Goal: Task Accomplishment & Management: Manage account settings

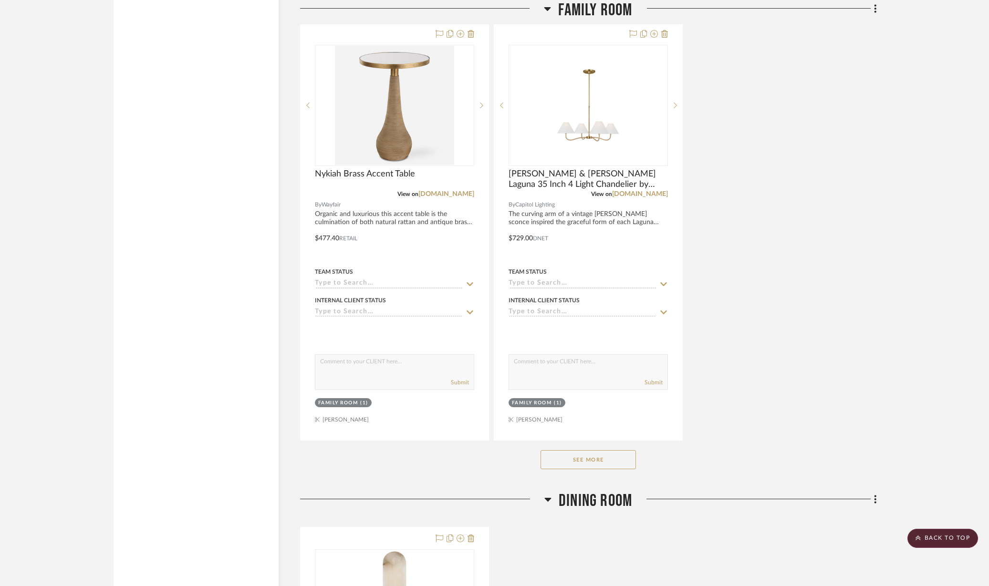
scroll to position [5127, 0]
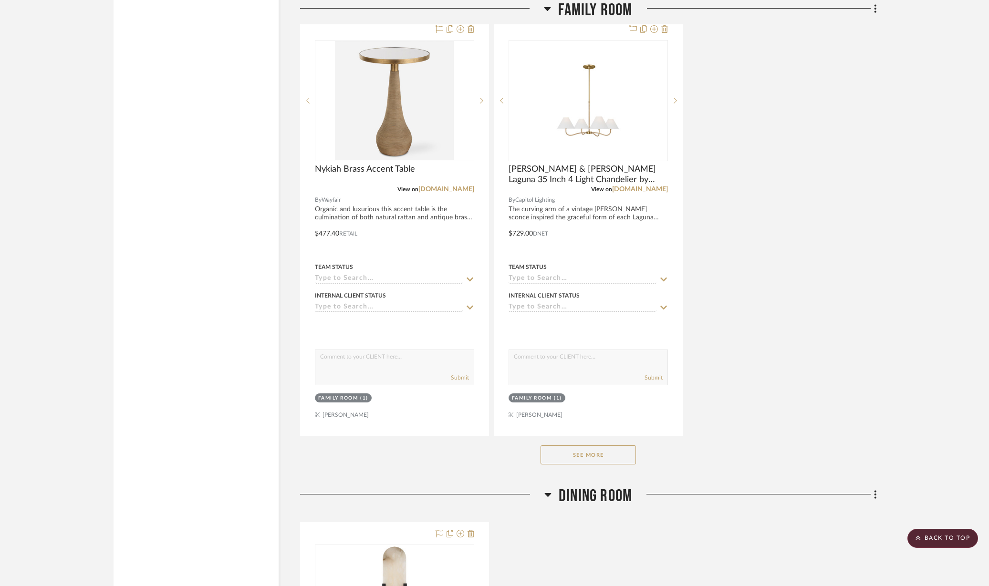
click at [588, 445] on button "See More" at bounding box center [587, 454] width 95 height 19
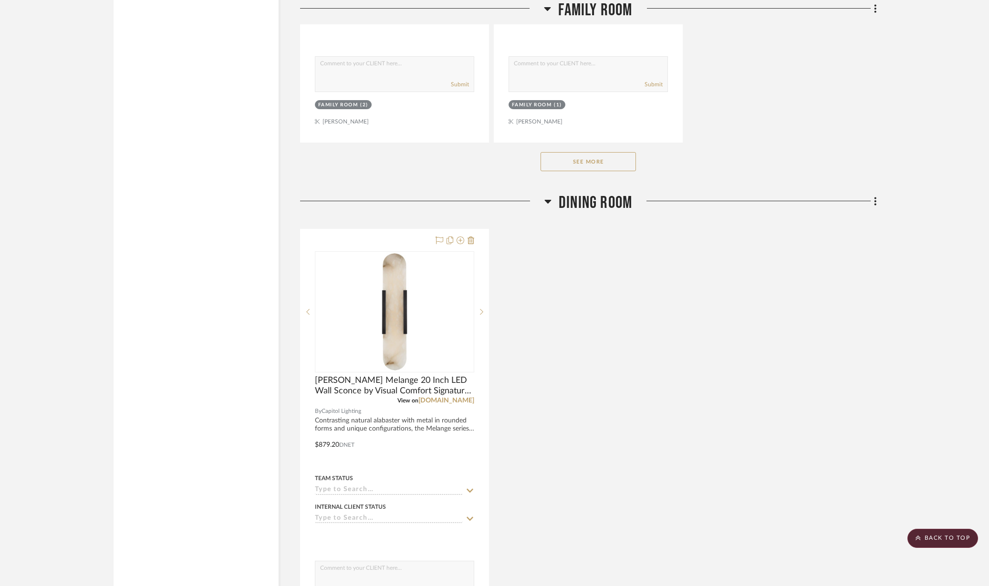
scroll to position [4590, 0]
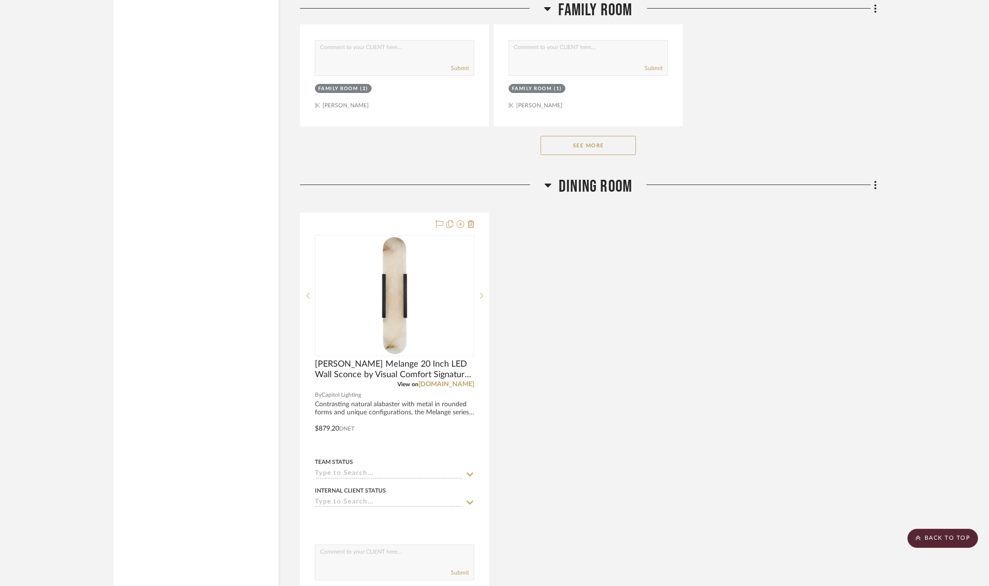
click at [604, 136] on button "See More" at bounding box center [587, 145] width 95 height 19
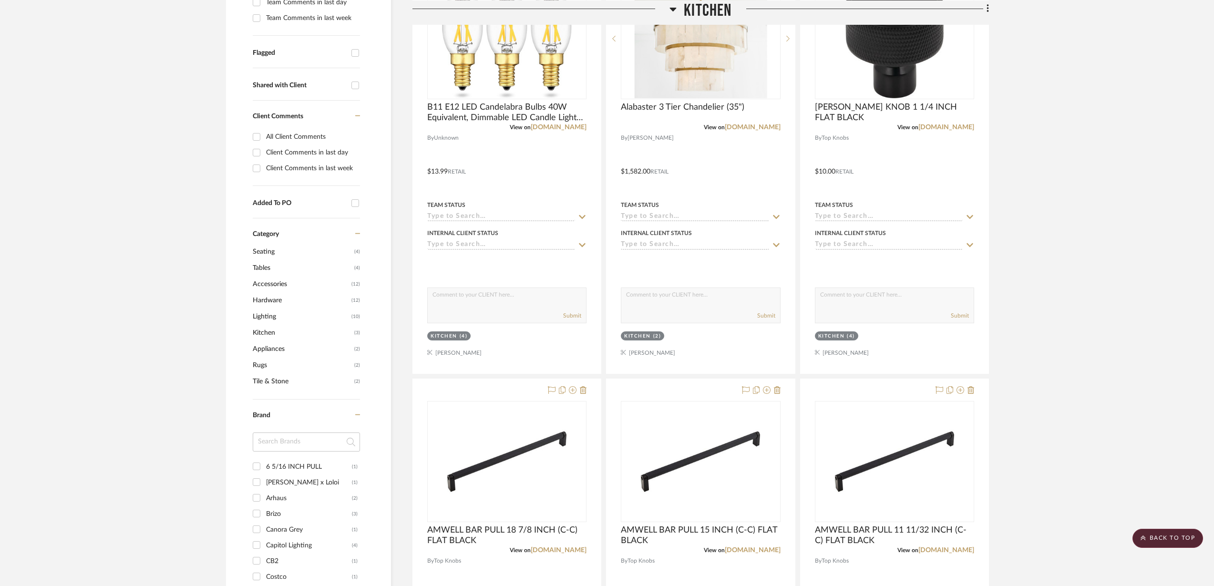
scroll to position [0, 0]
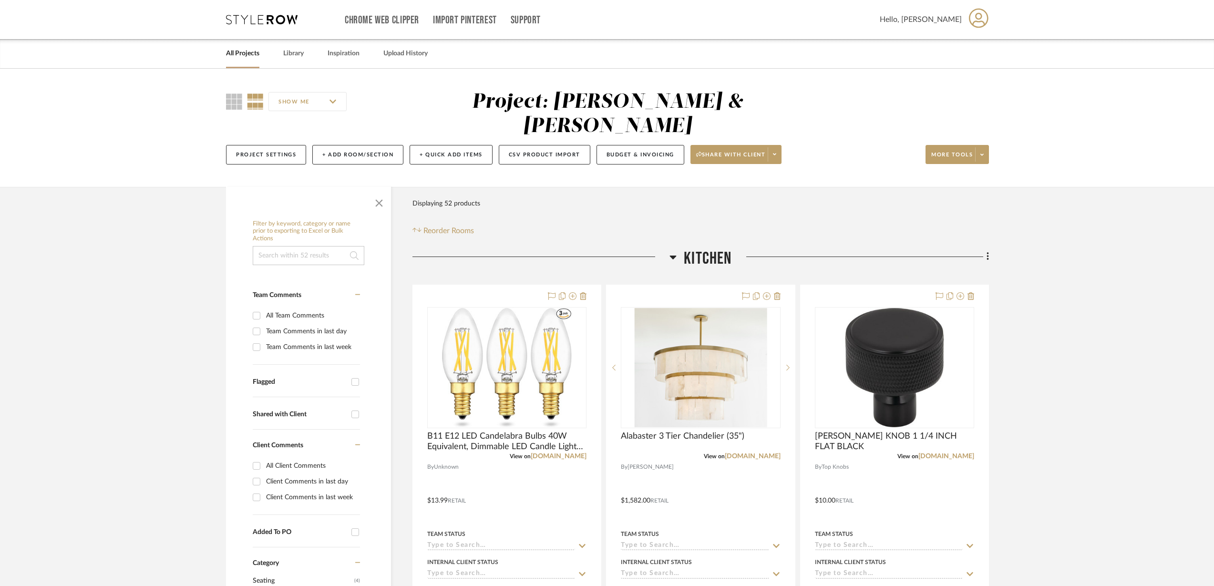
click at [776, 152] on icon at bounding box center [774, 154] width 3 height 5
click at [738, 160] on span "Preview Client Dashboard" at bounding box center [740, 158] width 82 height 8
click at [635, 145] on button "Budget & Invoicing" at bounding box center [641, 155] width 88 height 20
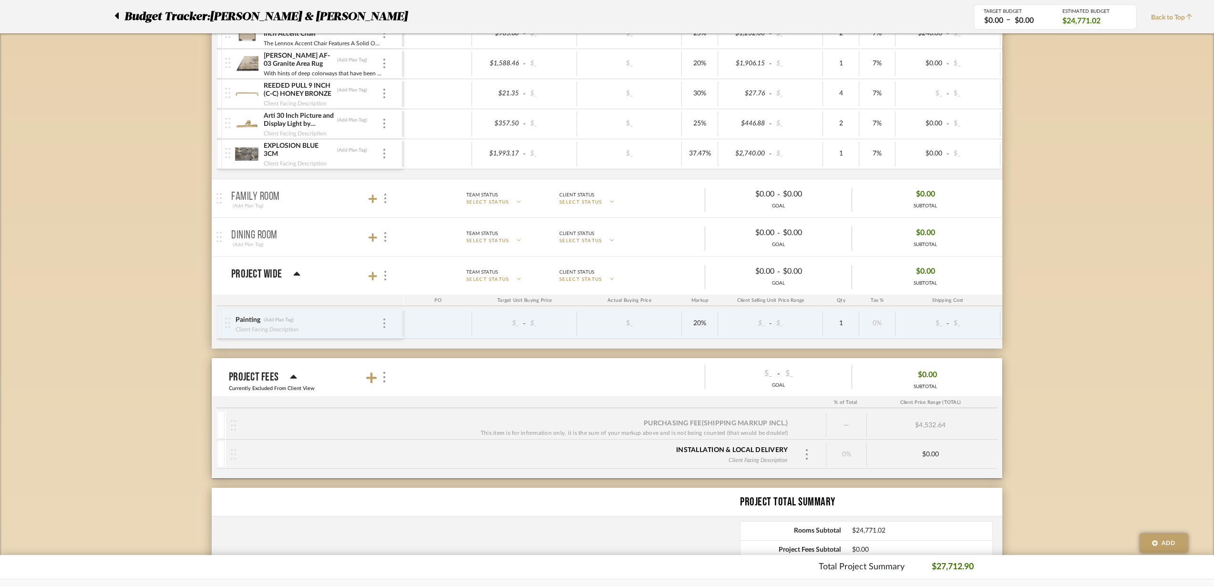
scroll to position [1133, 0]
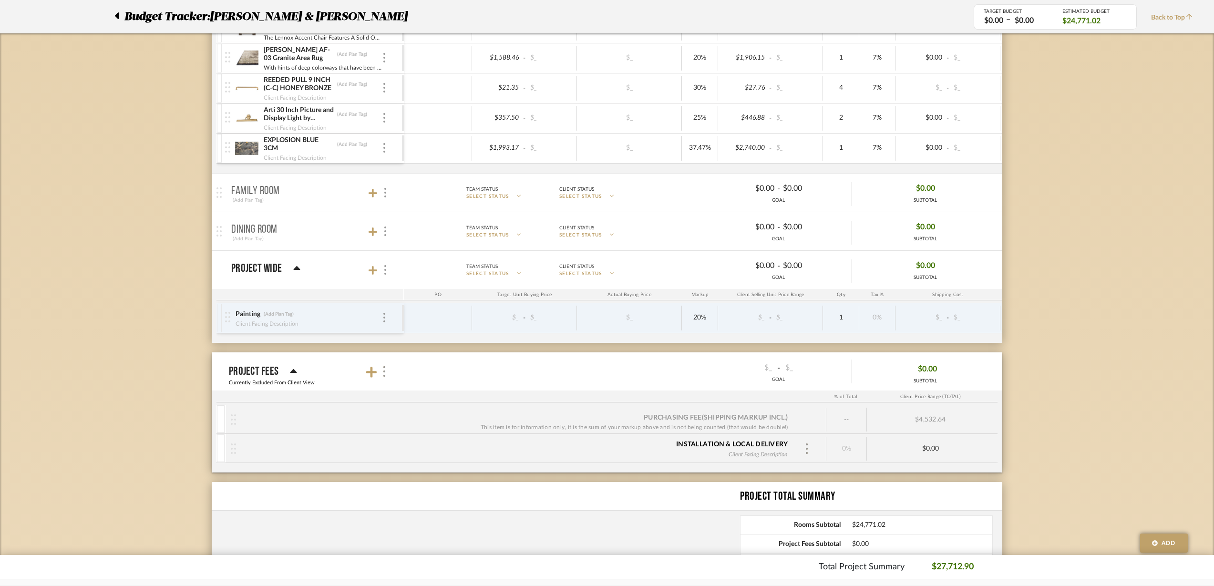
click at [372, 194] on icon at bounding box center [373, 193] width 9 height 9
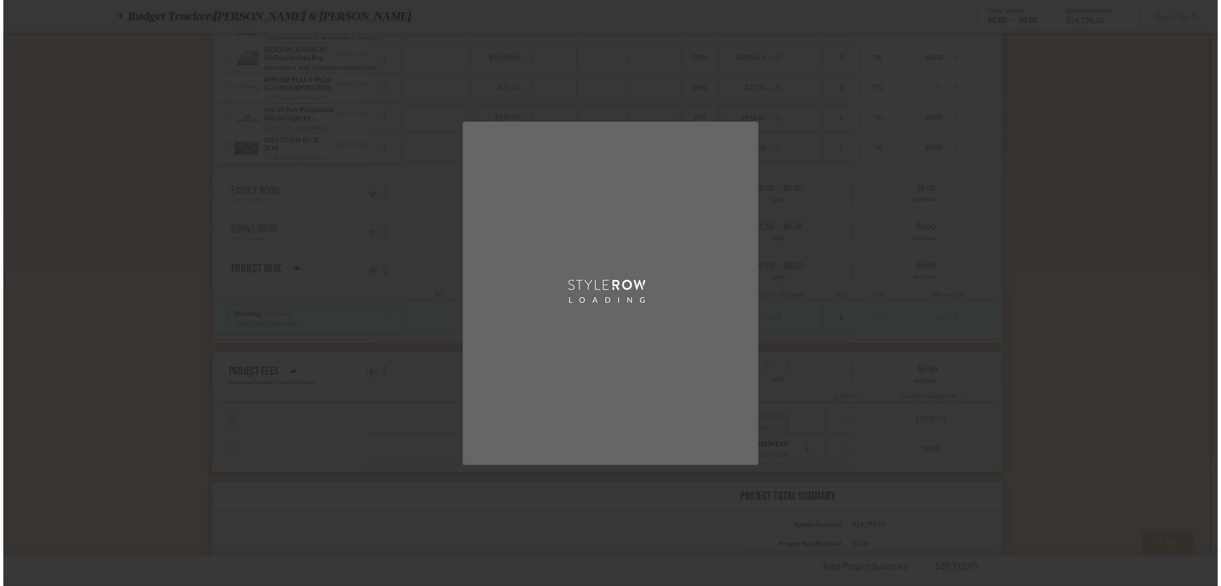
scroll to position [0, 0]
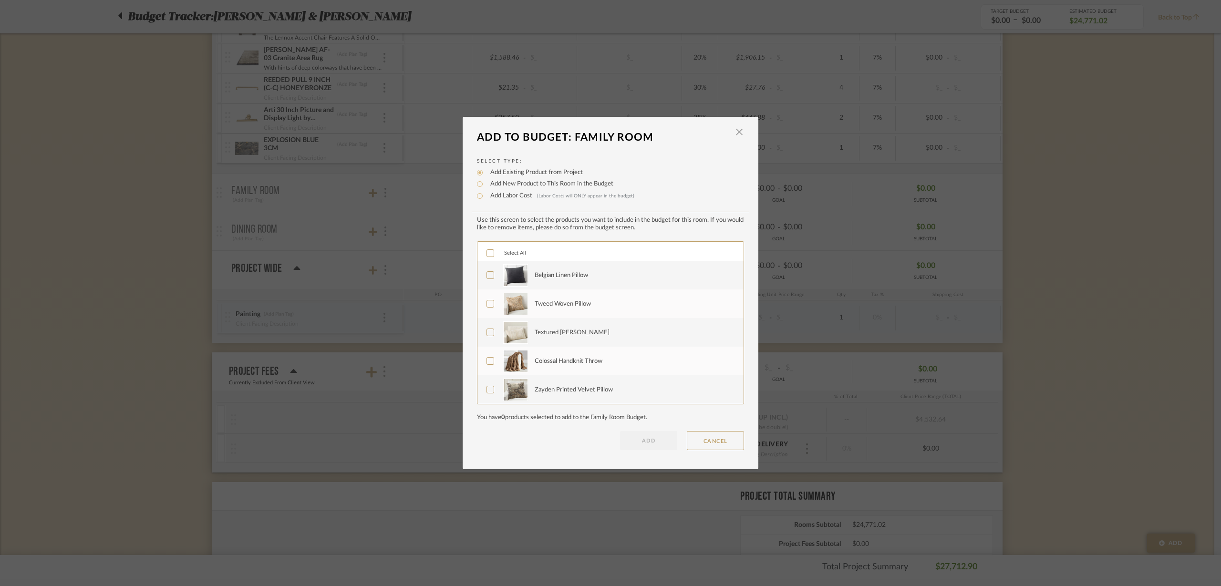
click at [487, 253] on icon at bounding box center [490, 253] width 7 height 7
click at [647, 443] on button "ADD" at bounding box center [648, 440] width 57 height 19
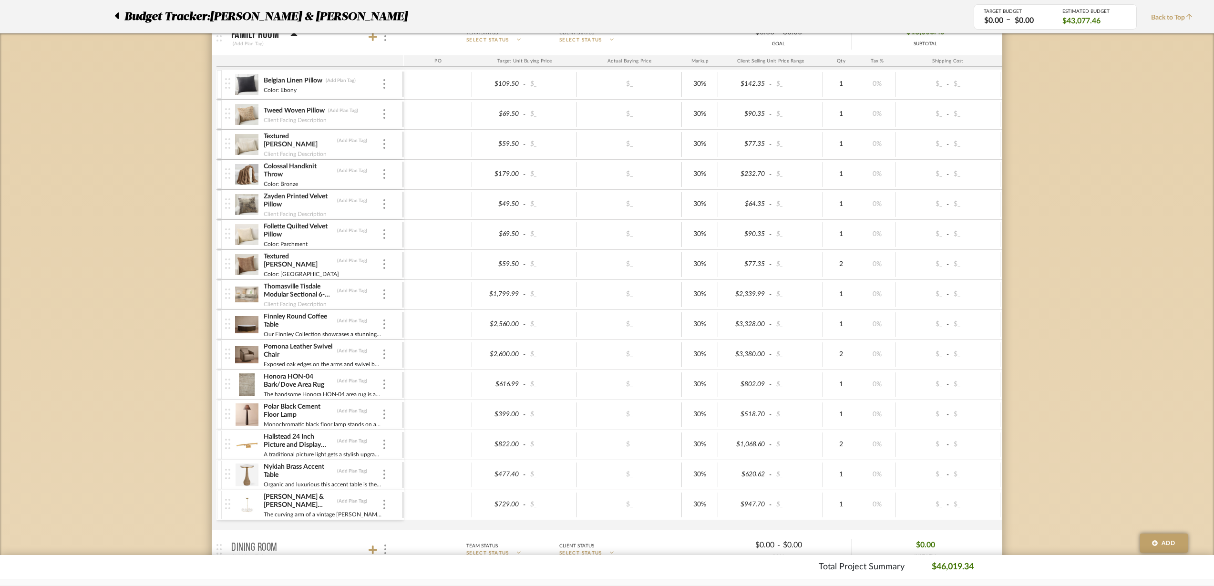
scroll to position [1252, 0]
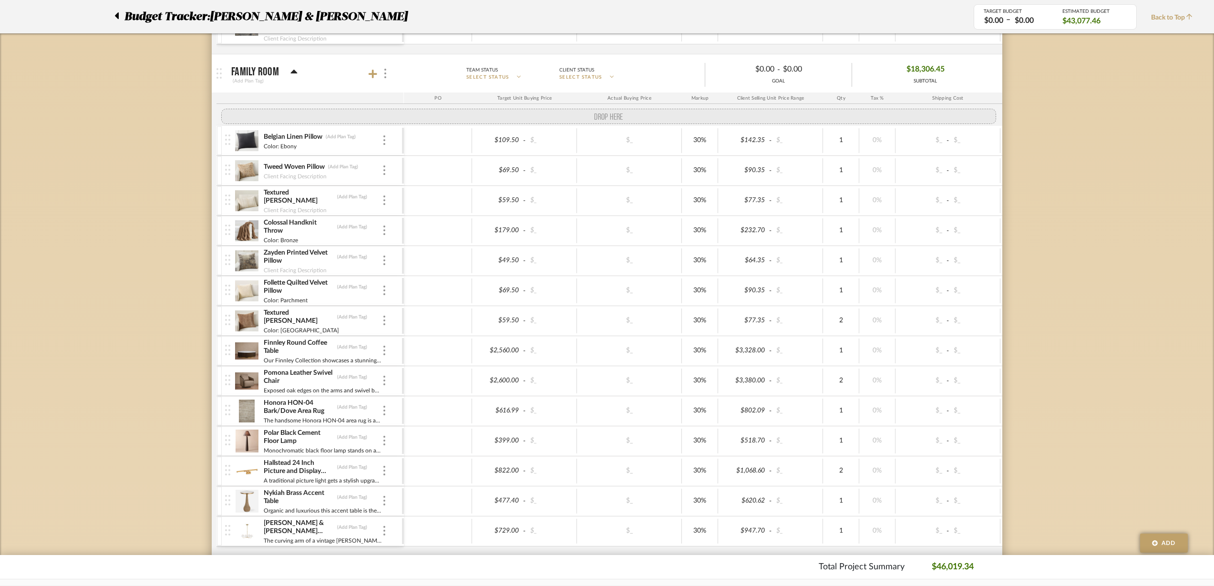
drag, startPoint x: 227, startPoint y: 328, endPoint x: 217, endPoint y: 107, distance: 220.6
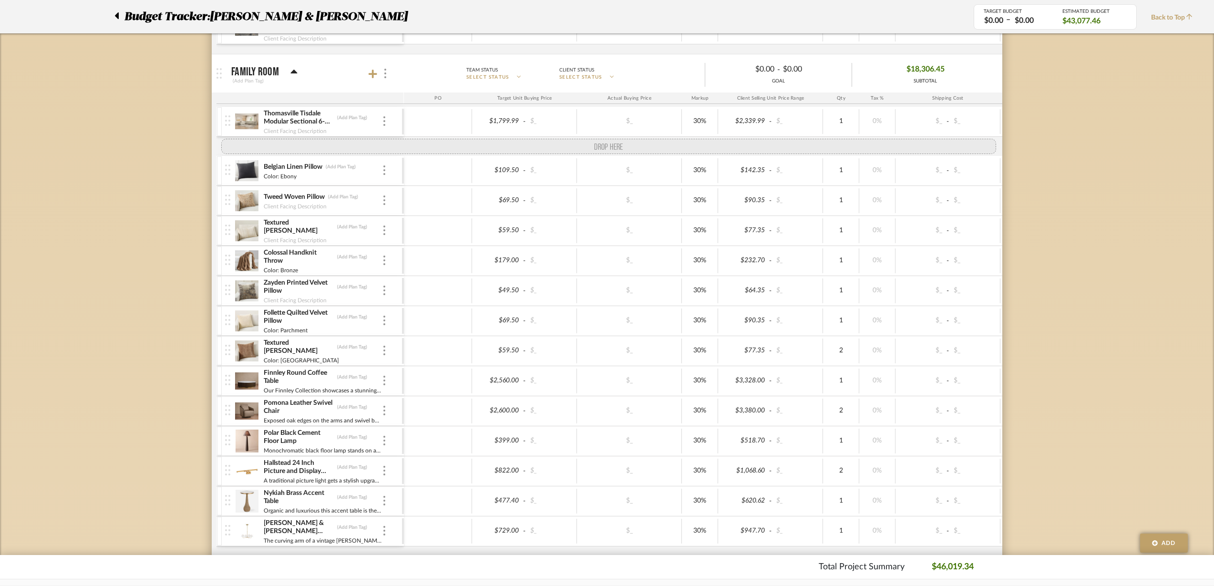
drag, startPoint x: 226, startPoint y: 419, endPoint x: 212, endPoint y: 142, distance: 277.0
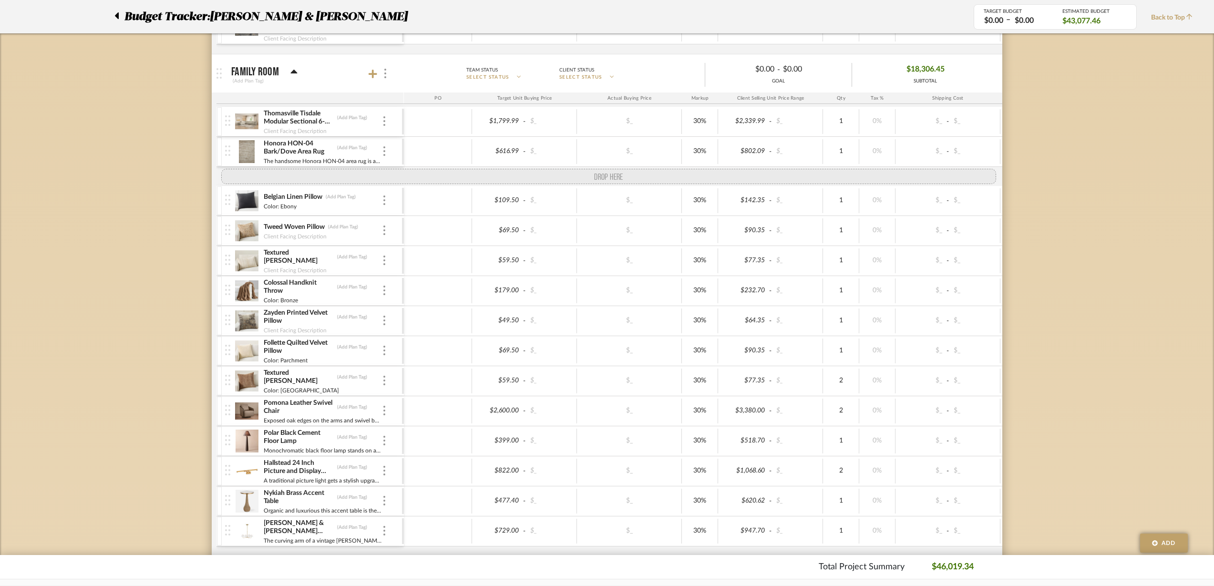
drag, startPoint x: 228, startPoint y: 395, endPoint x: 211, endPoint y: 178, distance: 218.1
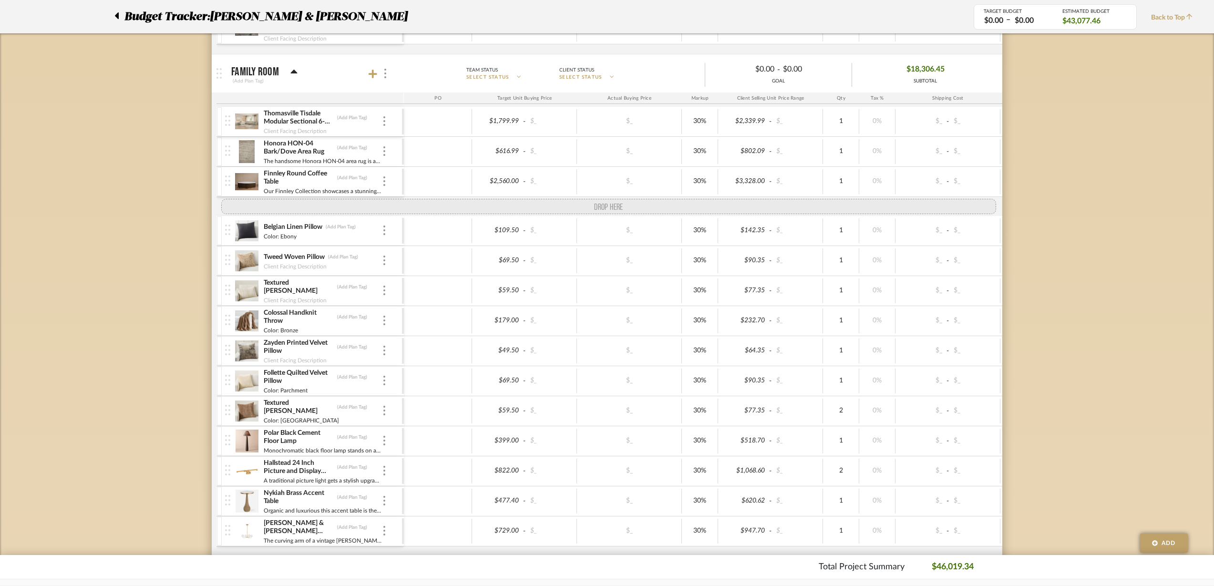
drag, startPoint x: 227, startPoint y: 427, endPoint x: 213, endPoint y: 201, distance: 226.1
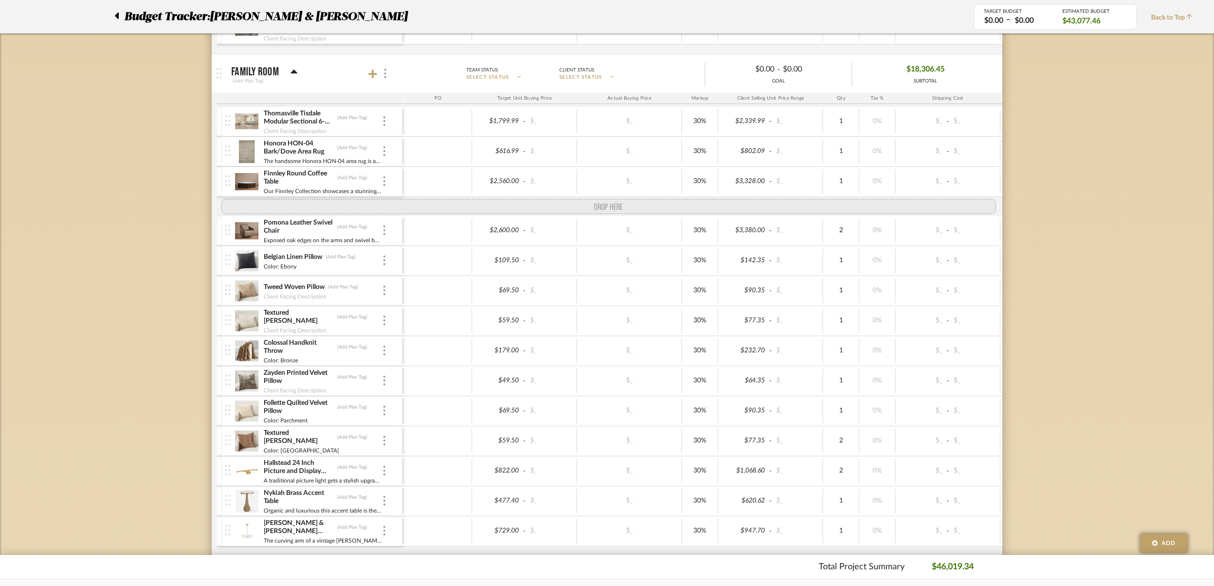
drag, startPoint x: 227, startPoint y: 459, endPoint x: 219, endPoint y: 208, distance: 251.0
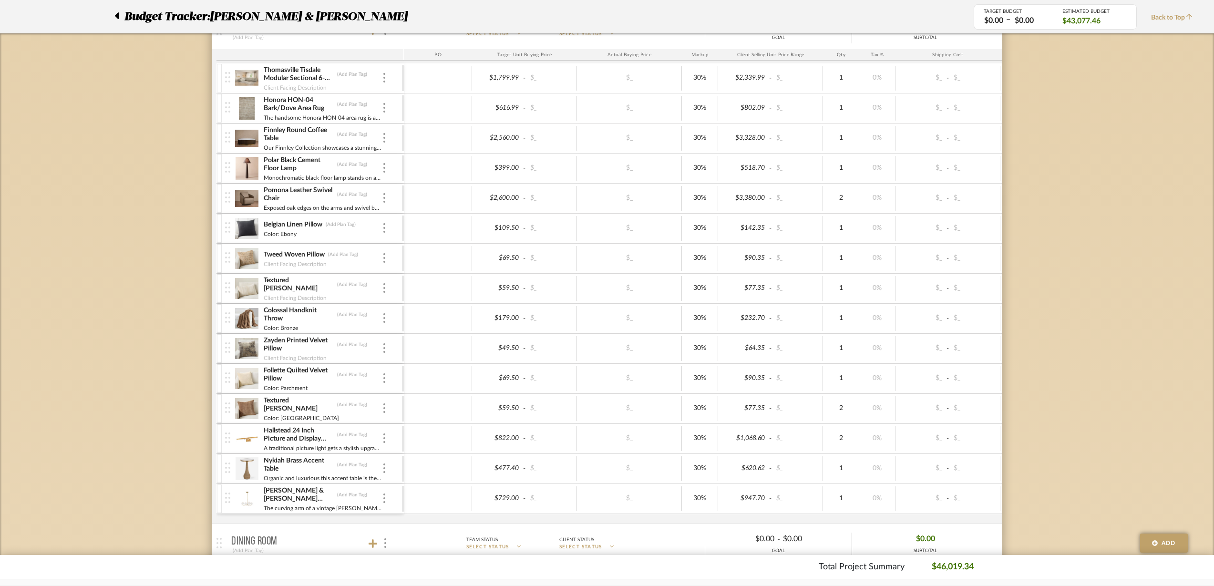
scroll to position [1312, 0]
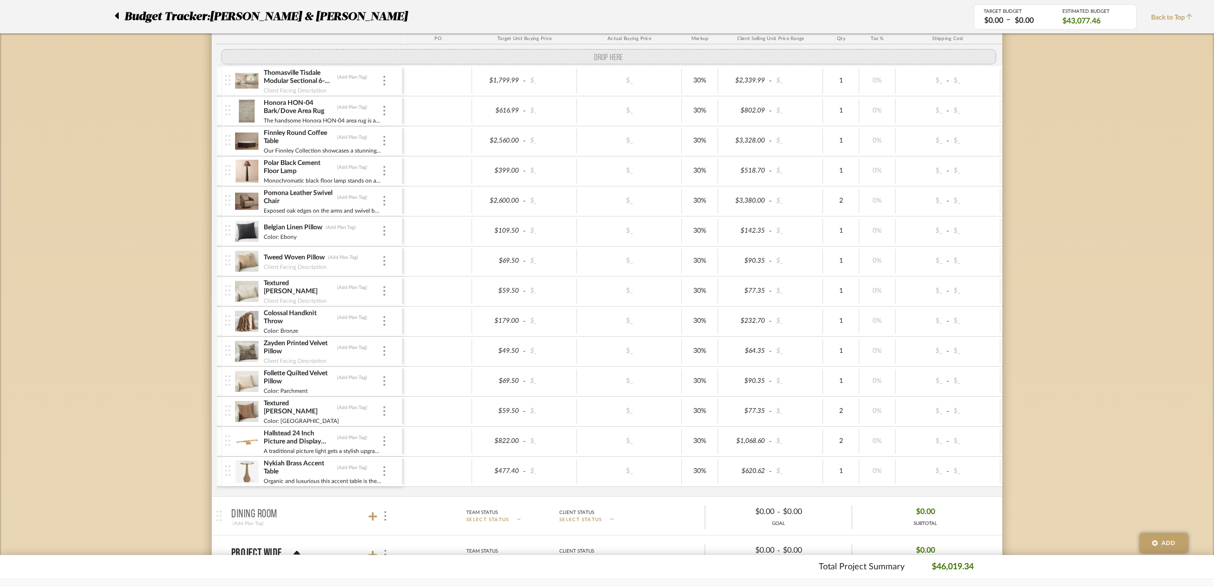
drag, startPoint x: 223, startPoint y: 486, endPoint x: 168, endPoint y: 43, distance: 446.4
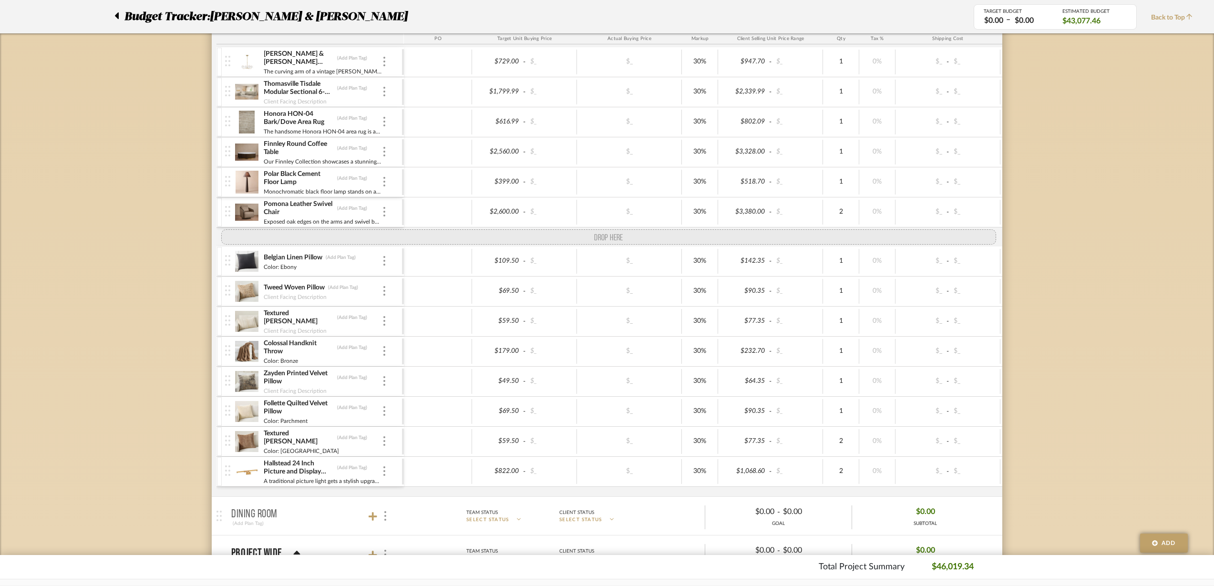
drag, startPoint x: 226, startPoint y: 489, endPoint x: 199, endPoint y: 229, distance: 261.3
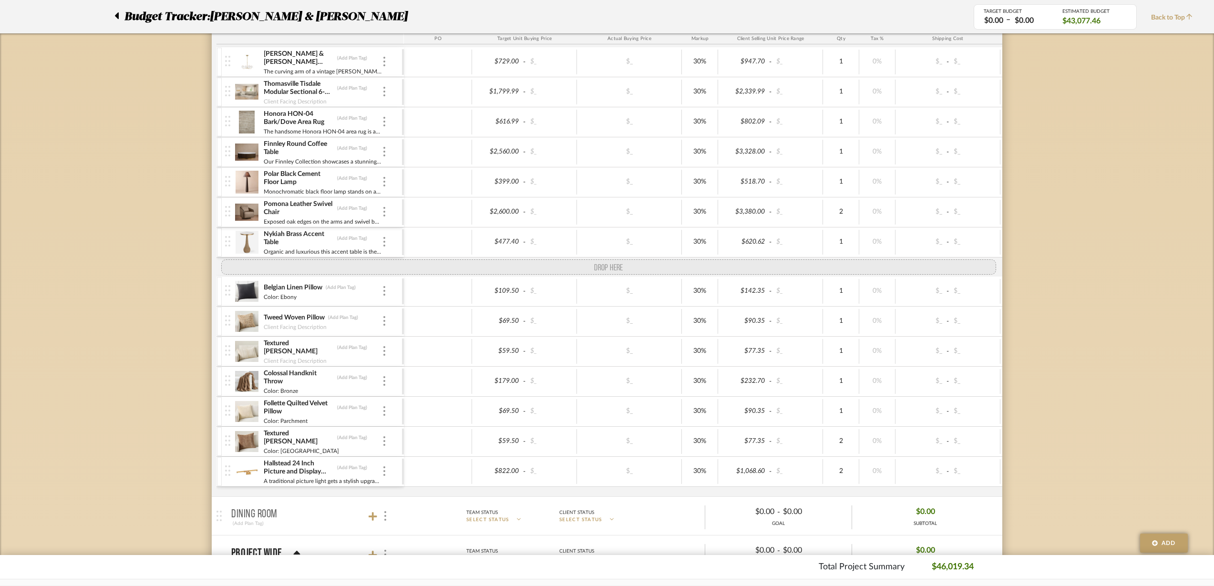
drag, startPoint x: 230, startPoint y: 397, endPoint x: 217, endPoint y: 268, distance: 129.9
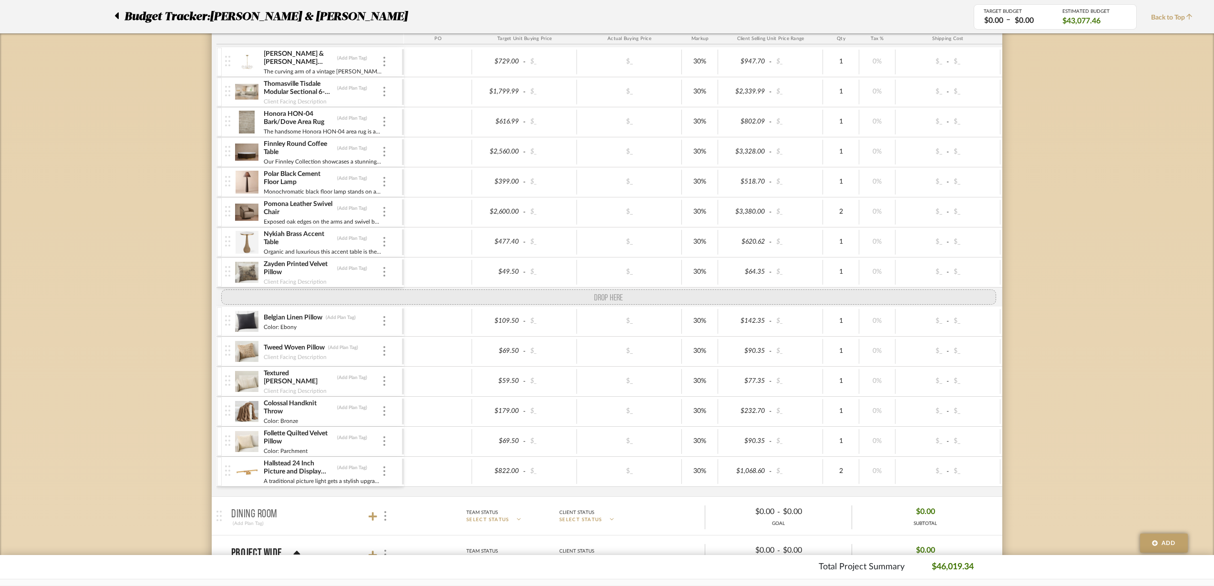
drag, startPoint x: 224, startPoint y: 452, endPoint x: 213, endPoint y: 316, distance: 135.9
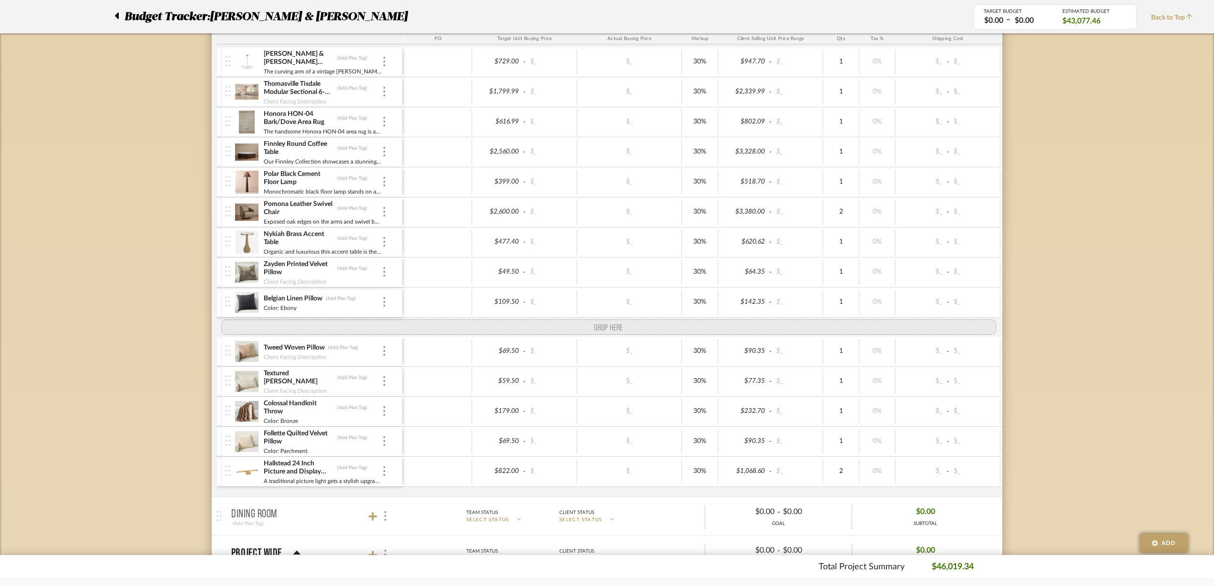
drag, startPoint x: 231, startPoint y: 299, endPoint x: 227, endPoint y: 319, distance: 20.0
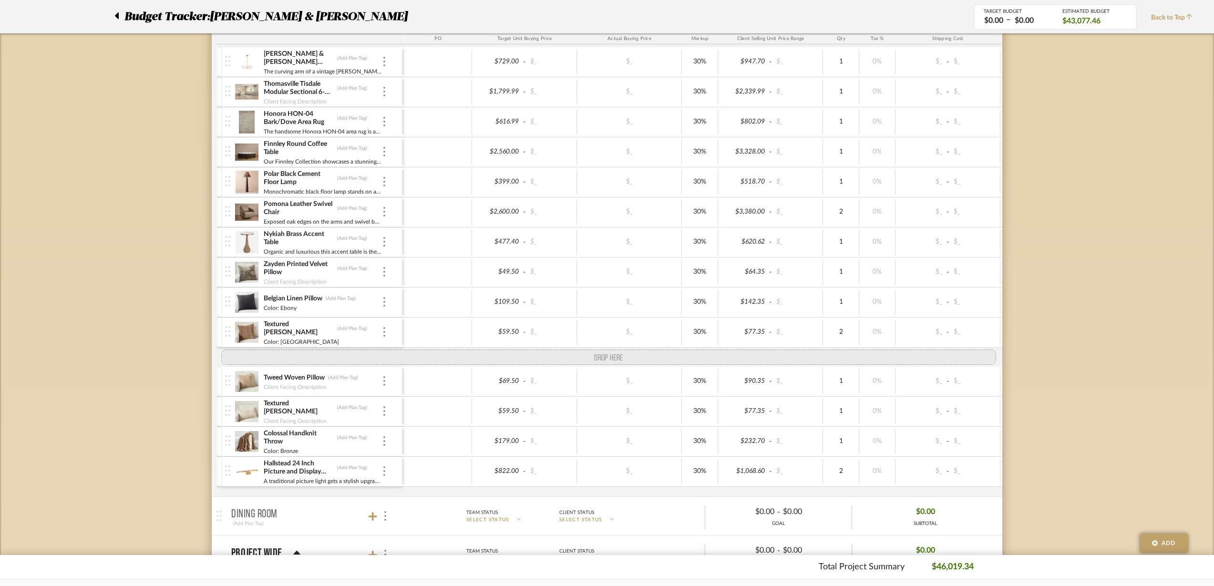
drag, startPoint x: 226, startPoint y: 455, endPoint x: 220, endPoint y: 375, distance: 80.3
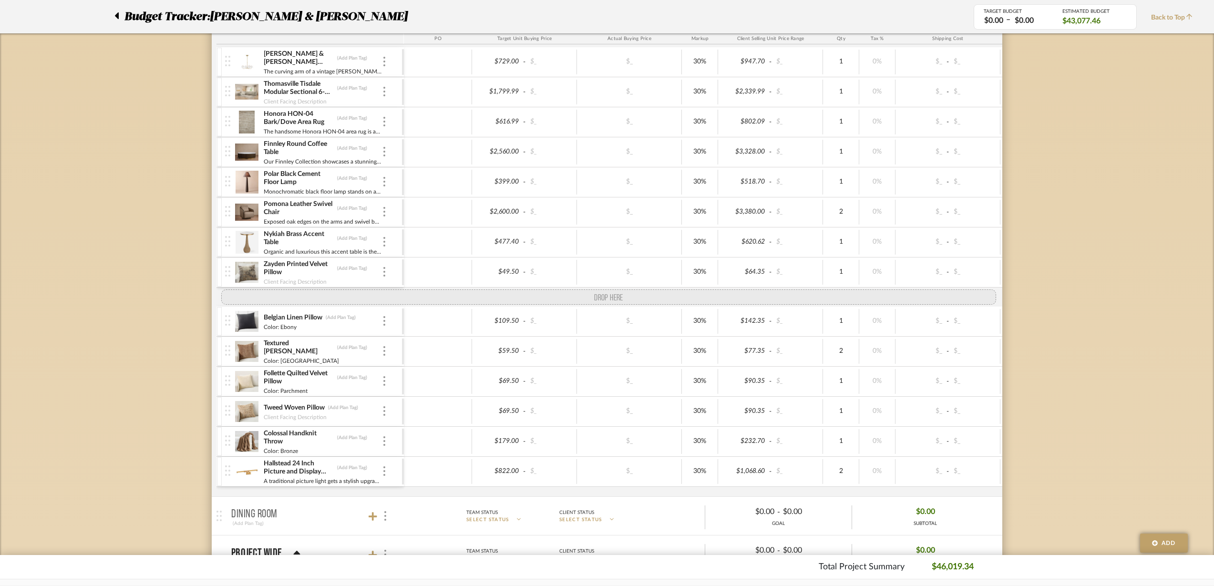
drag, startPoint x: 228, startPoint y: 425, endPoint x: 227, endPoint y: 317, distance: 108.7
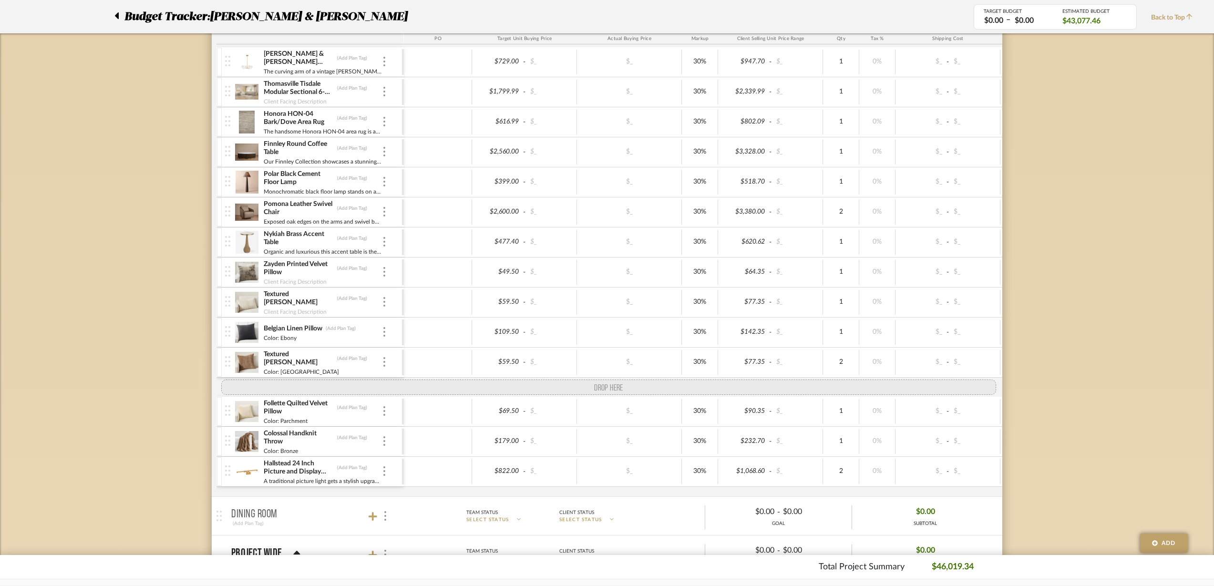
drag, startPoint x: 227, startPoint y: 425, endPoint x: 226, endPoint y: 388, distance: 37.2
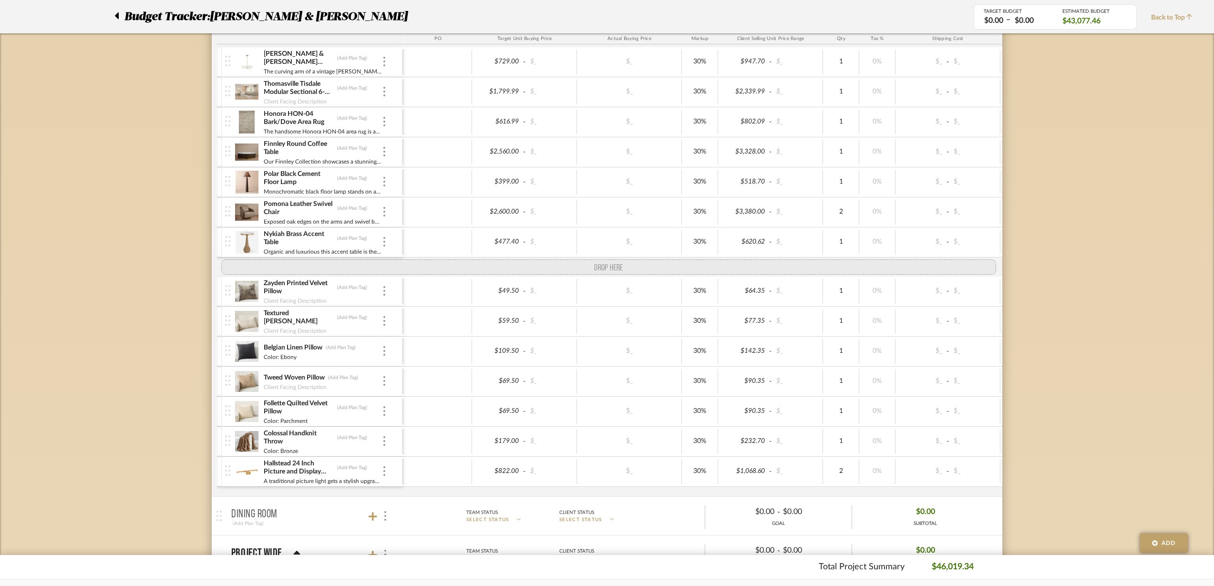
drag, startPoint x: 227, startPoint y: 367, endPoint x: 225, endPoint y: 263, distance: 103.5
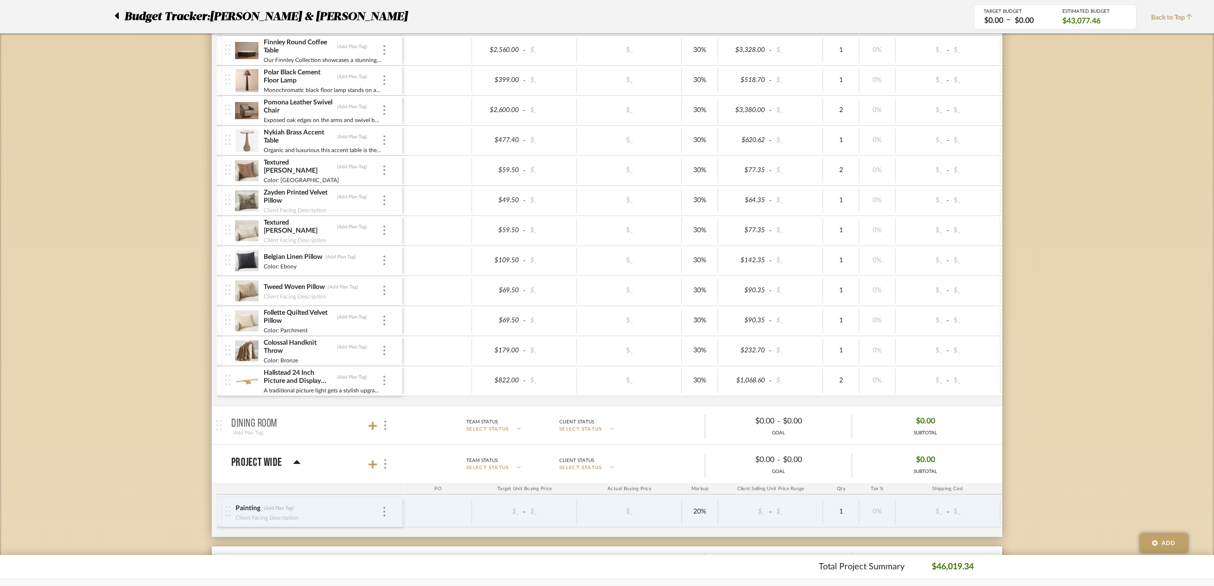
scroll to position [1431, 0]
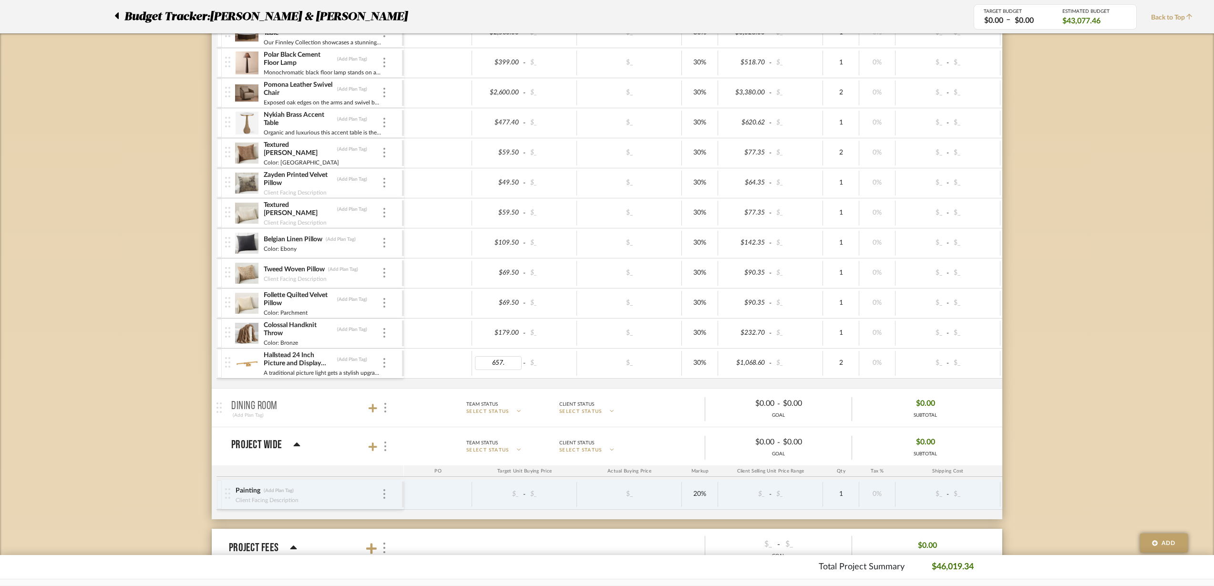
type input "657.6"
click at [693, 361] on div "30%" at bounding box center [700, 363] width 30 height 14
type input "25"
click at [646, 351] on div "$_" at bounding box center [629, 363] width 105 height 25
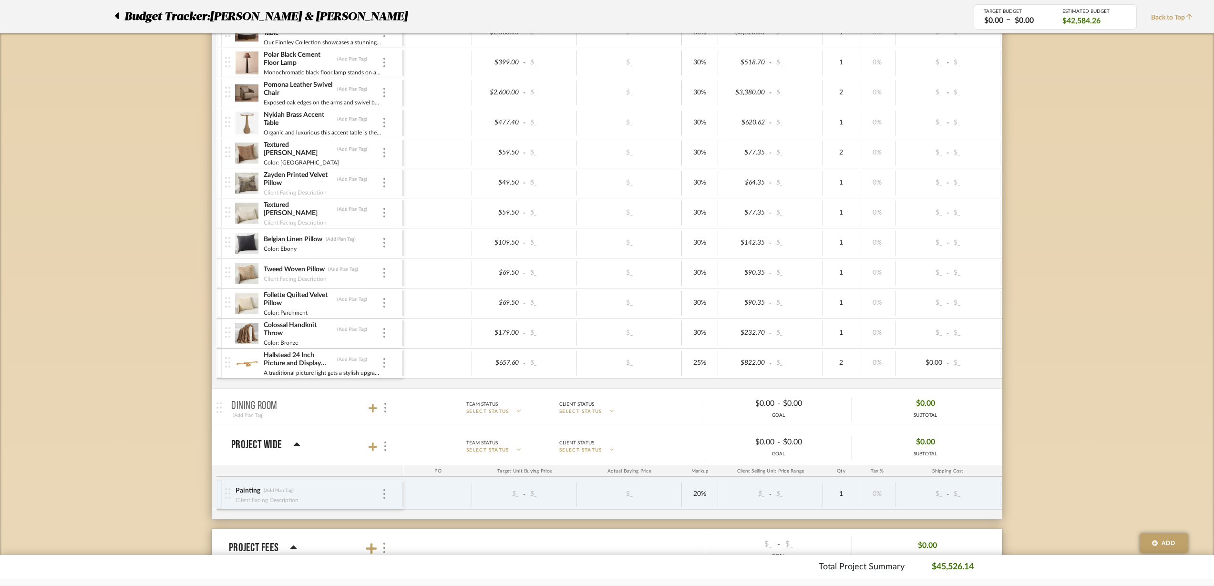
click at [477, 333] on div "$179.00" at bounding box center [498, 333] width 47 height 14
type input "143.2"
click at [703, 331] on input "30" at bounding box center [700, 333] width 30 height 14
click at [701, 331] on input "30" at bounding box center [700, 333] width 30 height 14
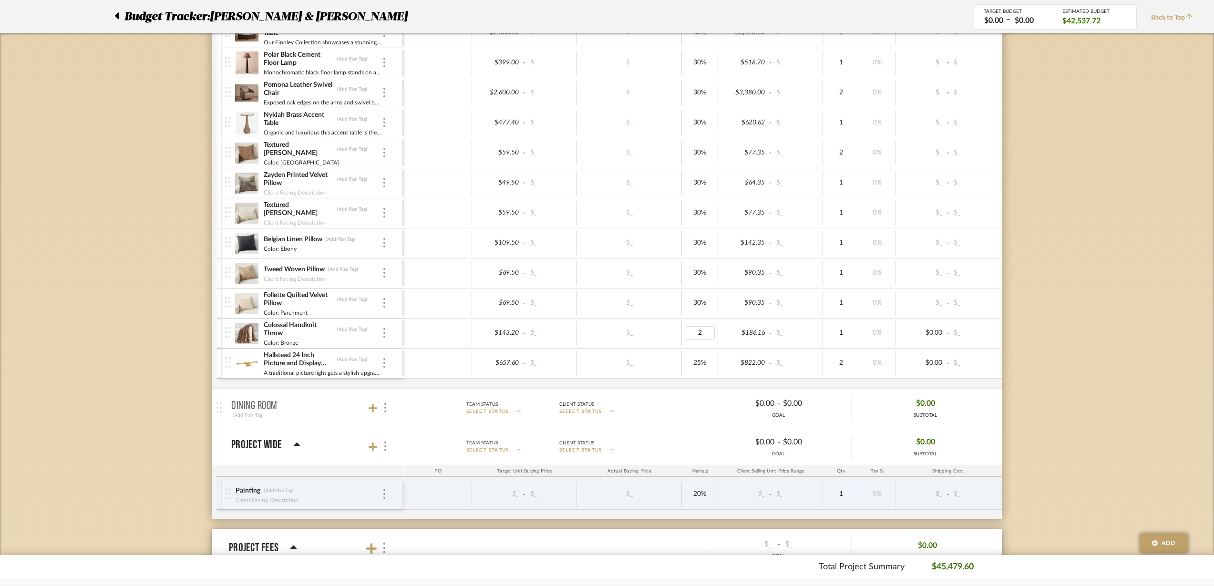
type input "25"
click at [661, 344] on div "$_" at bounding box center [629, 333] width 105 height 25
type input "55.6"
type input "25"
type input "55.6"
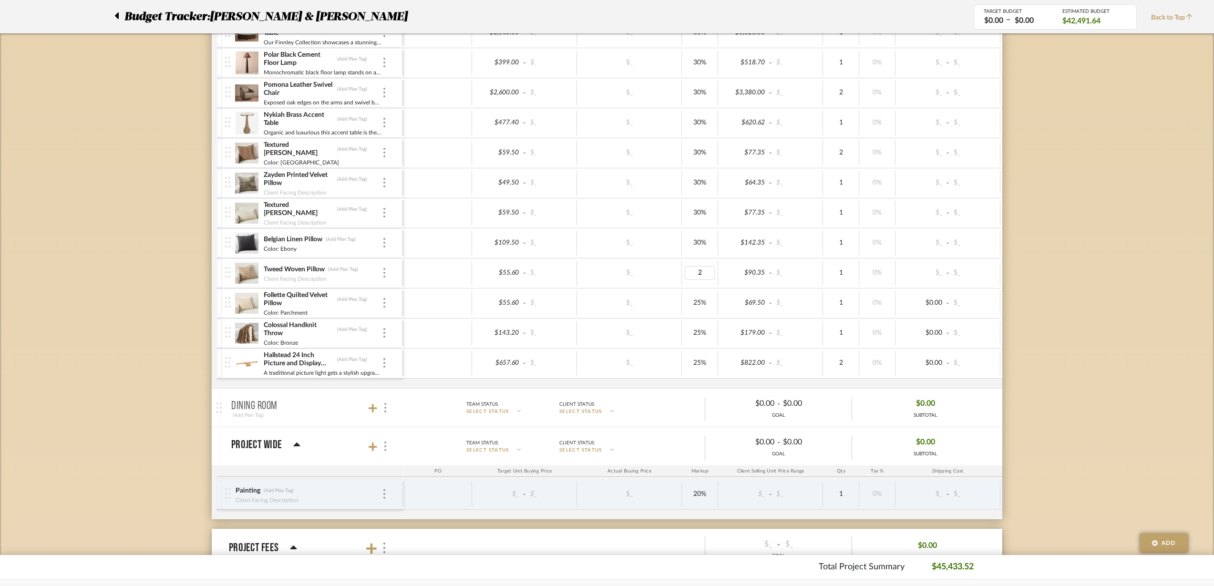
type input "25"
type input "87.6"
type input "25"
type input "47.6"
type input "25"
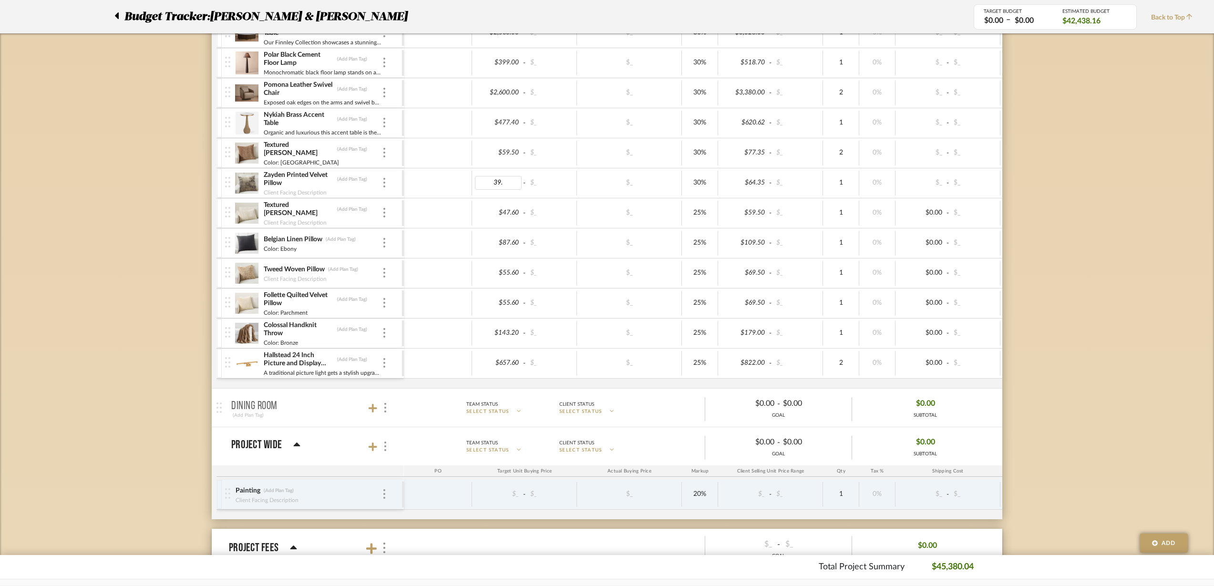
type input "39.6"
type input "25"
type input "352.15"
click at [755, 114] on div "$620.62 - $_" at bounding box center [770, 123] width 105 height 25
type input "477.4"
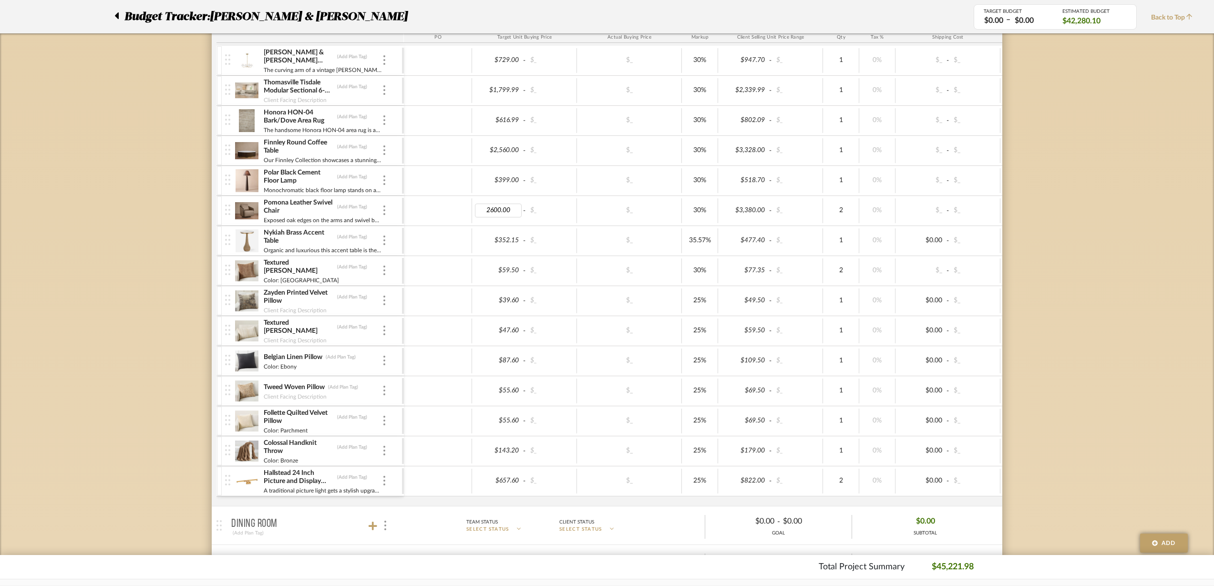
scroll to position [1312, 0]
click at [504, 184] on div "$399.00" at bounding box center [498, 182] width 47 height 14
type input "319.2"
type input "25"
click at [661, 189] on div "$_" at bounding box center [629, 182] width 105 height 25
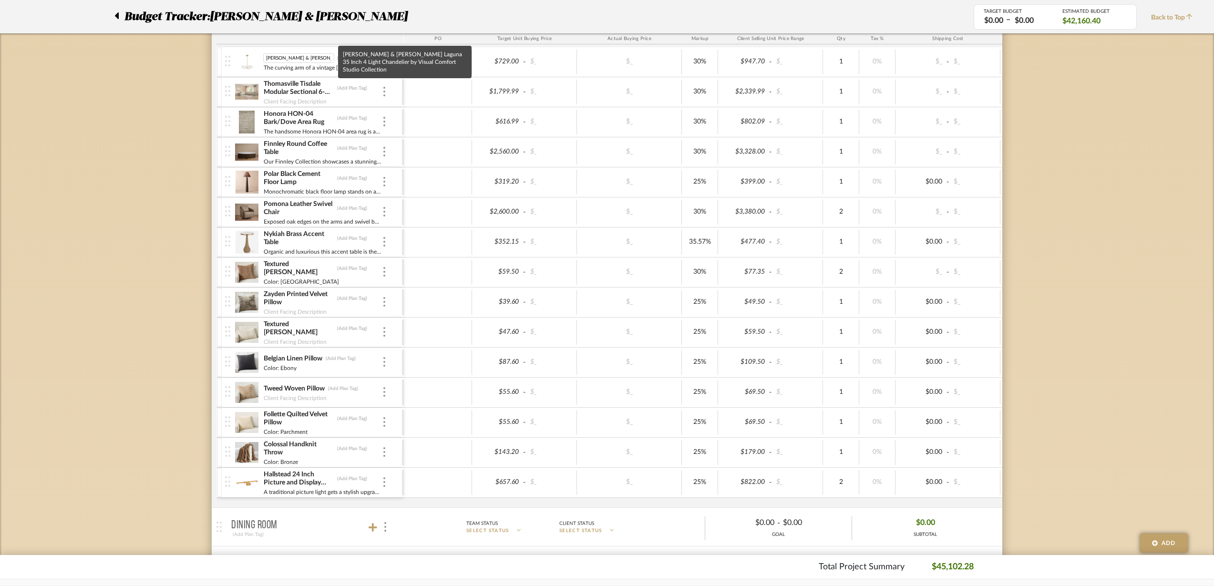
scroll to position [0, 121]
drag, startPoint x: 301, startPoint y: 57, endPoint x: 119, endPoint y: 73, distance: 183.4
drag, startPoint x: 252, startPoint y: 68, endPoint x: 172, endPoint y: 111, distance: 90.7
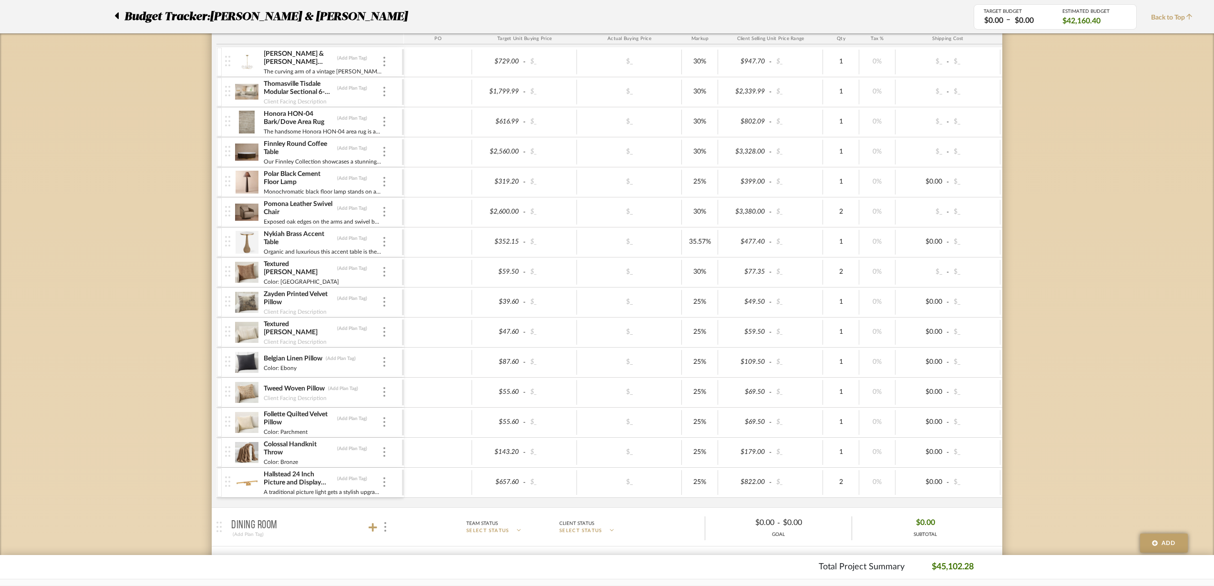
click at [386, 60] on div at bounding box center [384, 62] width 5 height 10
drag, startPoint x: 412, startPoint y: 83, endPoint x: 158, endPoint y: 123, distance: 256.8
click at [158, 123] on div at bounding box center [607, 293] width 1214 height 586
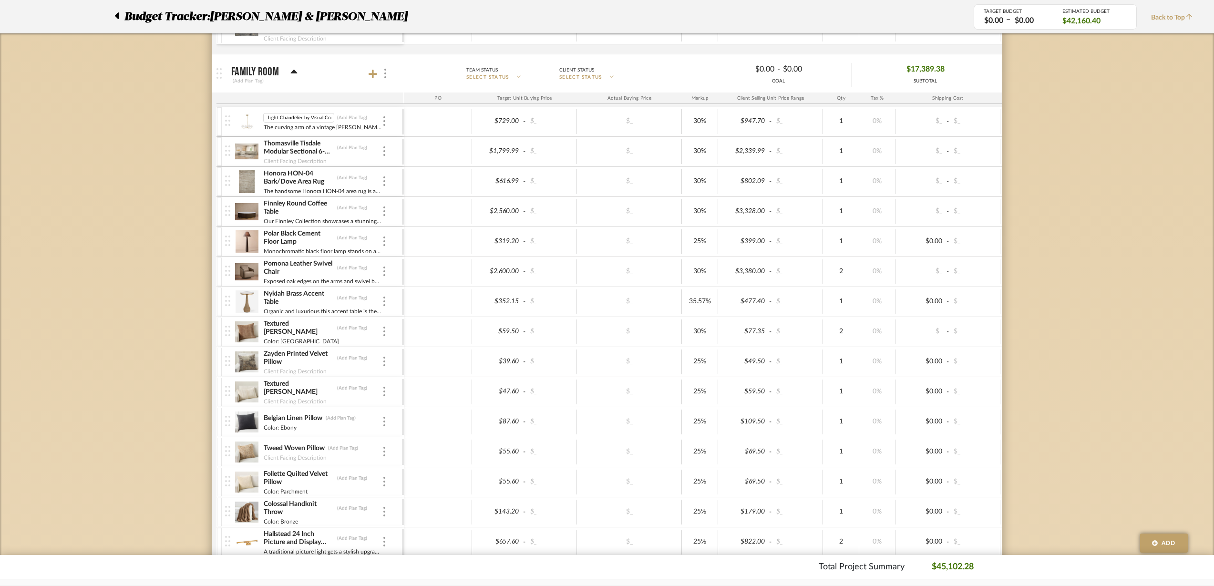
click at [288, 119] on input "[PERSON_NAME] & [PERSON_NAME] Laguna 35 Inch 4 Light Chandelier by Visual Comfo…" at bounding box center [298, 118] width 71 height 10
type input "583.2"
type input "25"
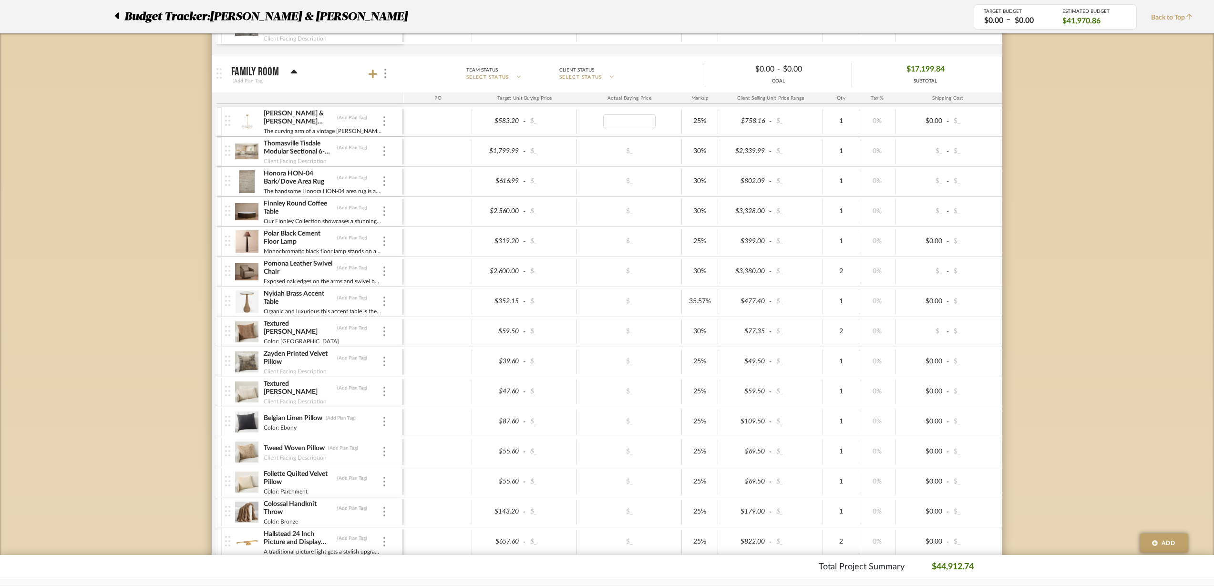
click at [660, 124] on div at bounding box center [629, 121] width 99 height 14
type input "15"
click at [652, 162] on div "$_" at bounding box center [629, 151] width 105 height 25
type input "20"
click at [657, 186] on div "$_" at bounding box center [629, 182] width 99 height 14
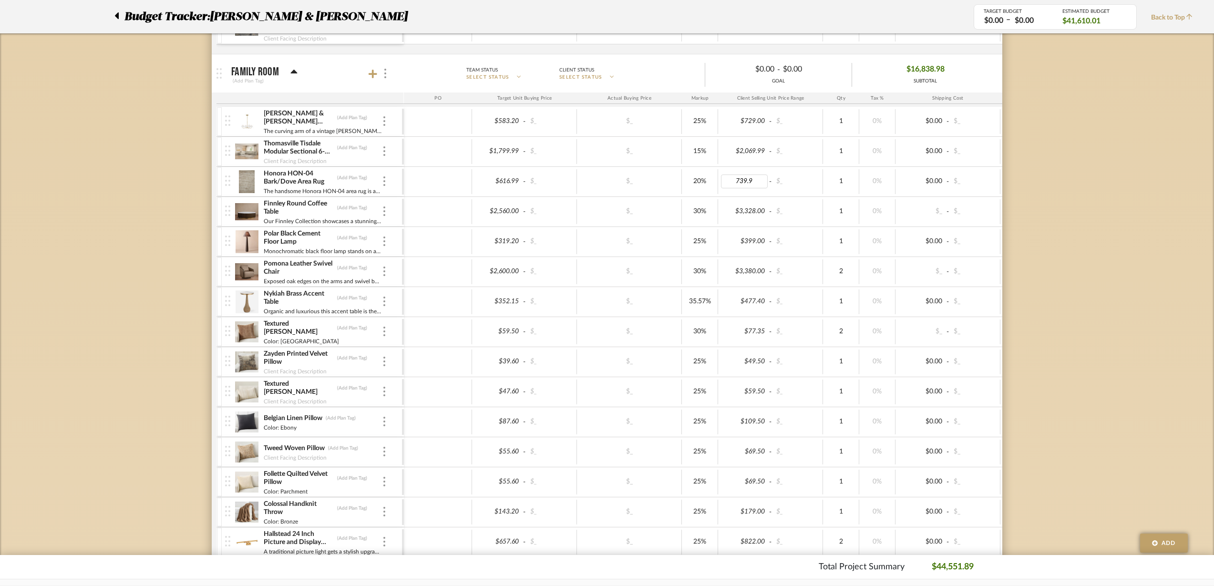
type input "739.99"
click at [649, 190] on div "$_" at bounding box center [629, 181] width 105 height 25
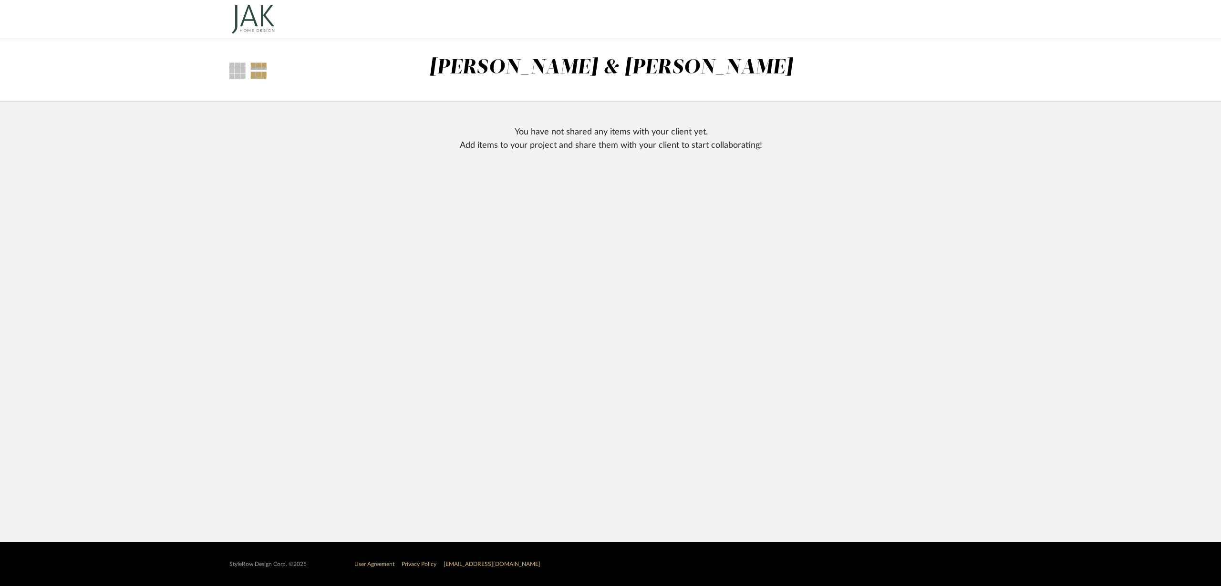
click at [597, 134] on div "You have not shared any items with your client yet. Add items to your project a…" at bounding box center [611, 138] width 302 height 27
